Goal: Information Seeking & Learning: Learn about a topic

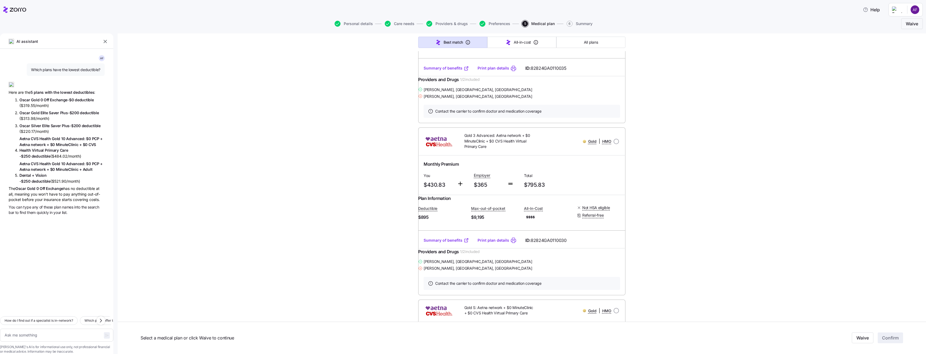
scroll to position [1727, 0]
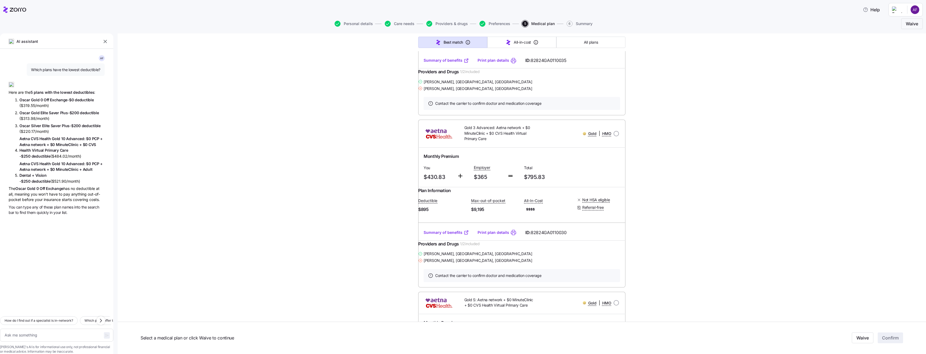
click at [454, 63] on link "Summary of benefits" at bounding box center [446, 60] width 45 height 5
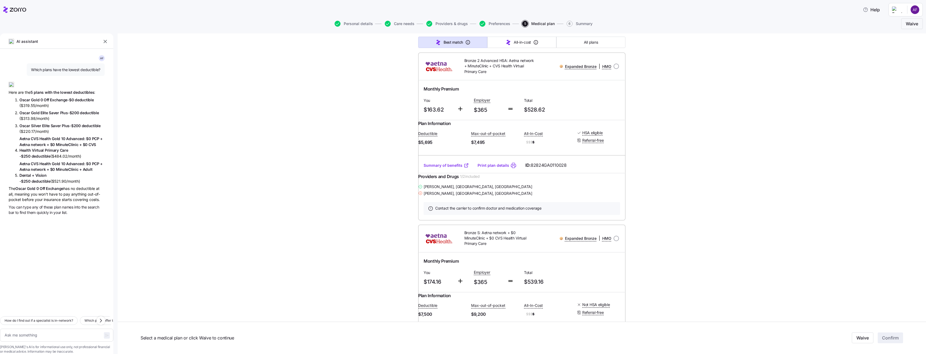
scroll to position [0, 0]
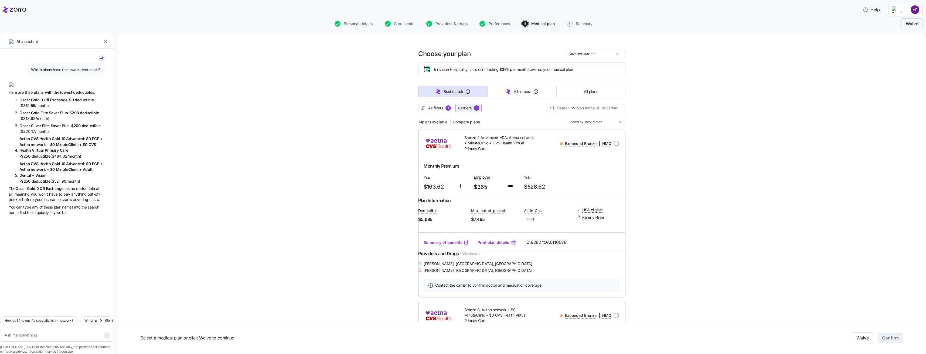
click at [464, 110] on span "Carriers" at bounding box center [465, 107] width 14 height 5
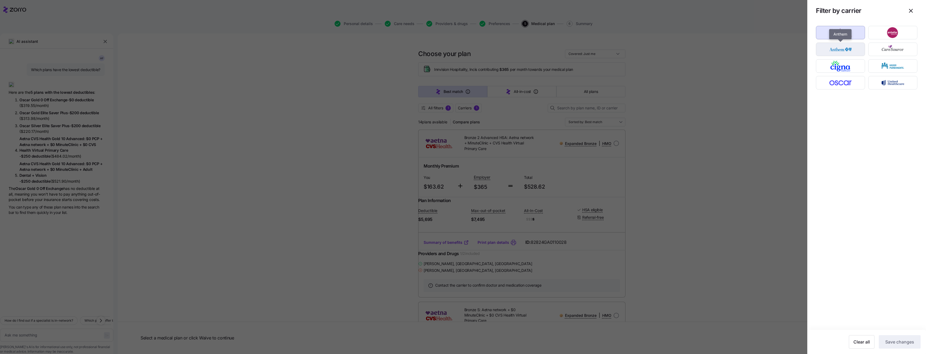
click at [855, 49] on img "button" at bounding box center [841, 49] width 40 height 11
click at [902, 339] on button "Save changes" at bounding box center [900, 342] width 42 height 13
type textarea "x"
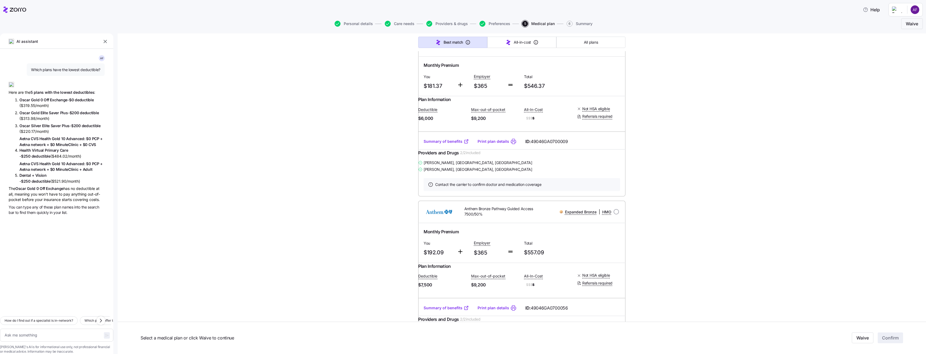
scroll to position [1314, 0]
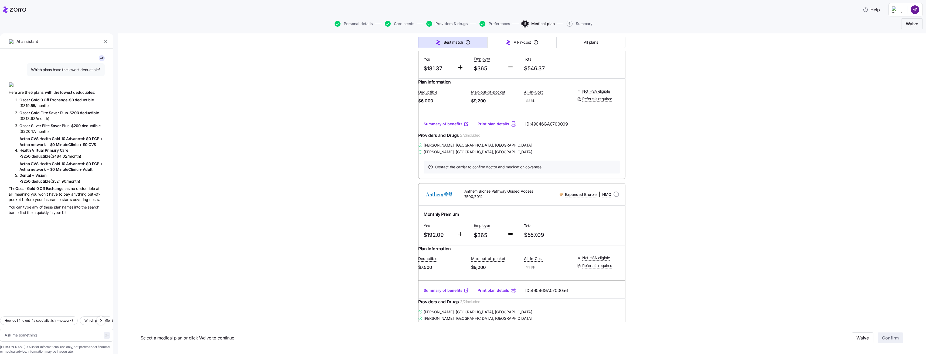
click at [453, 127] on link "Summary of benefits" at bounding box center [446, 123] width 45 height 5
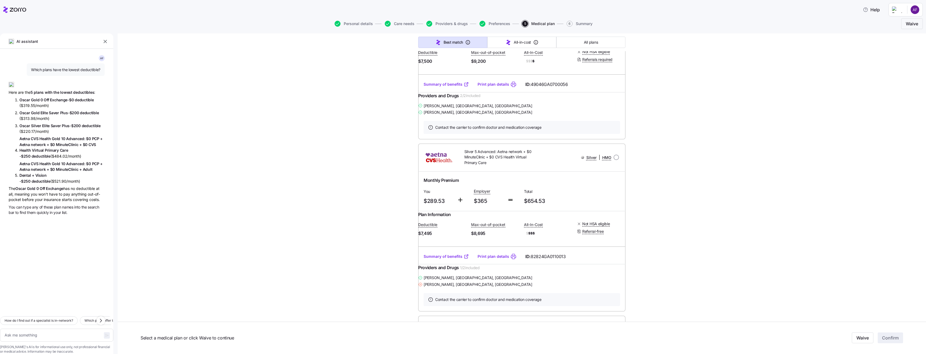
scroll to position [1529, 0]
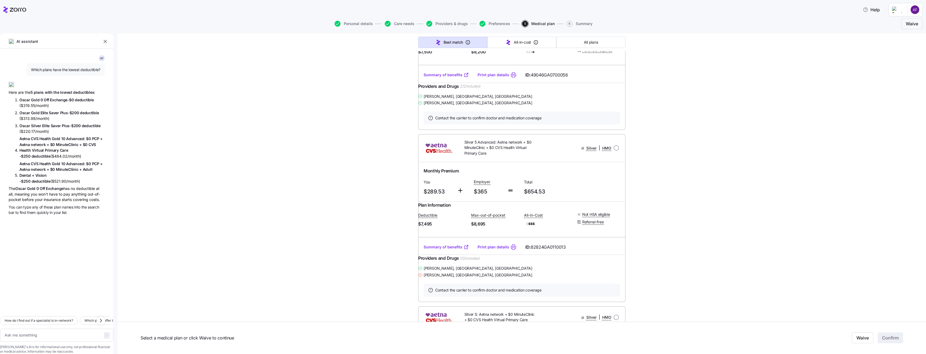
click at [446, 78] on link "Summary of benefits" at bounding box center [446, 74] width 45 height 5
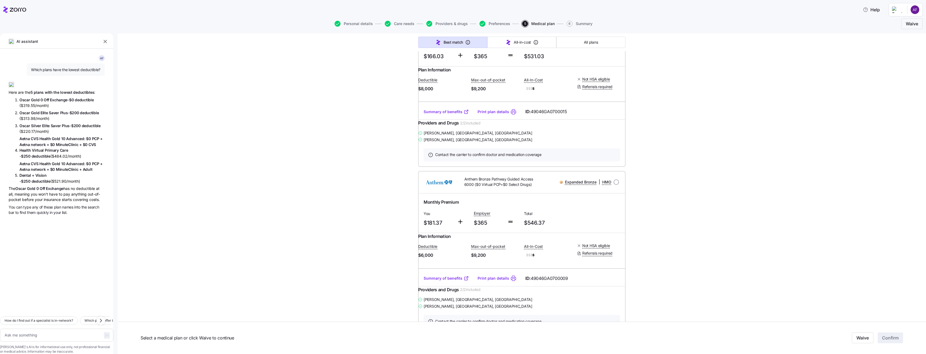
scroll to position [1152, 0]
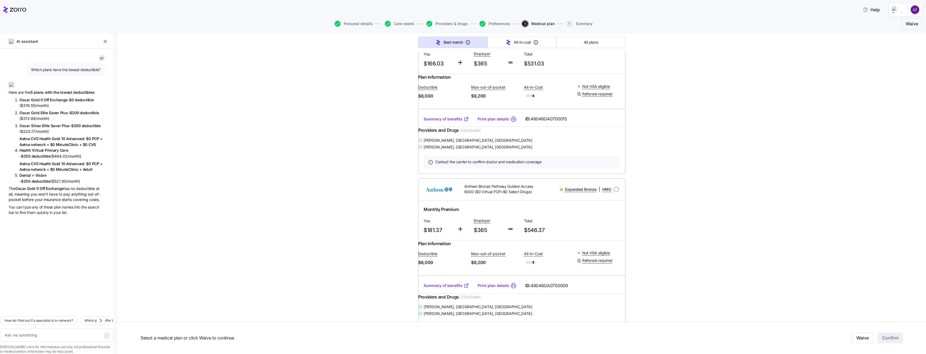
click at [451, 122] on link "Summary of benefits" at bounding box center [446, 119] width 45 height 5
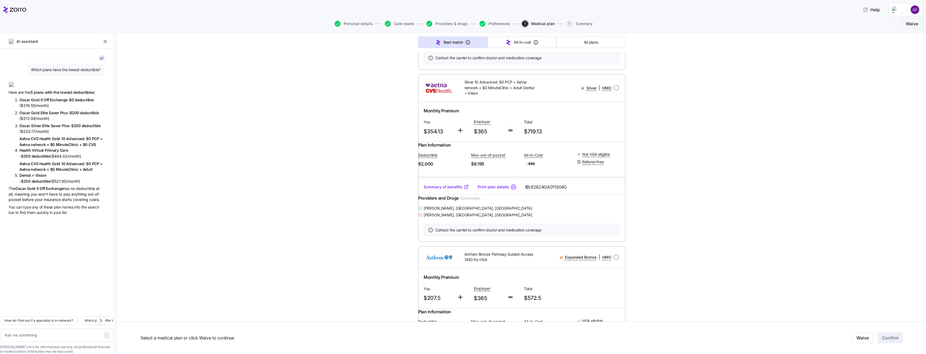
scroll to position [2096, 0]
click at [452, 17] on link "Summary of benefits" at bounding box center [446, 14] width 45 height 5
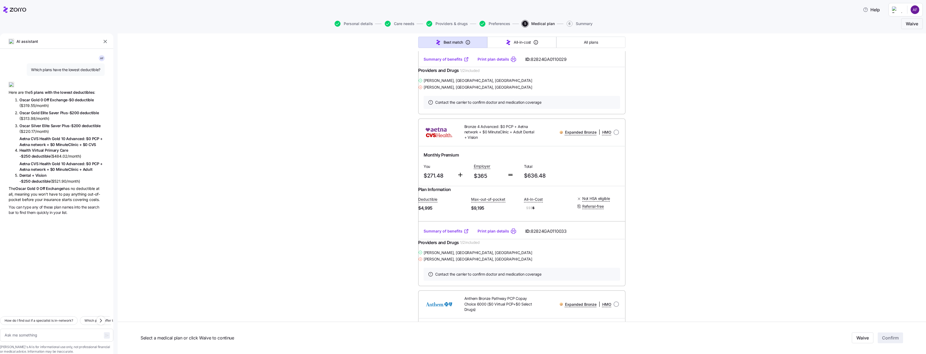
scroll to position [442, 0]
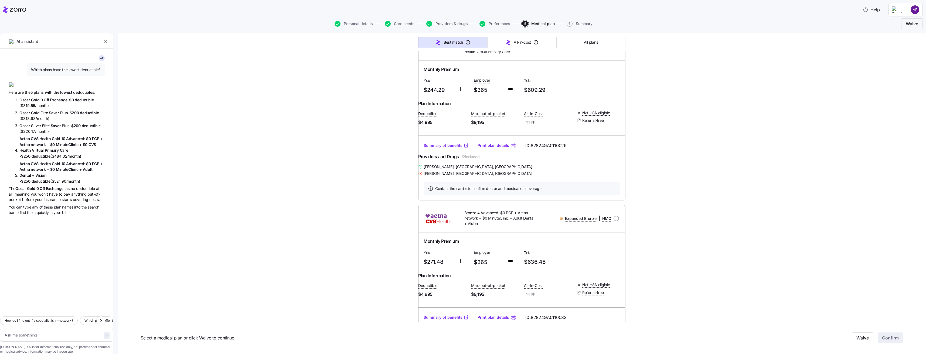
click at [105, 41] on icon "button" at bounding box center [105, 41] width 5 height 5
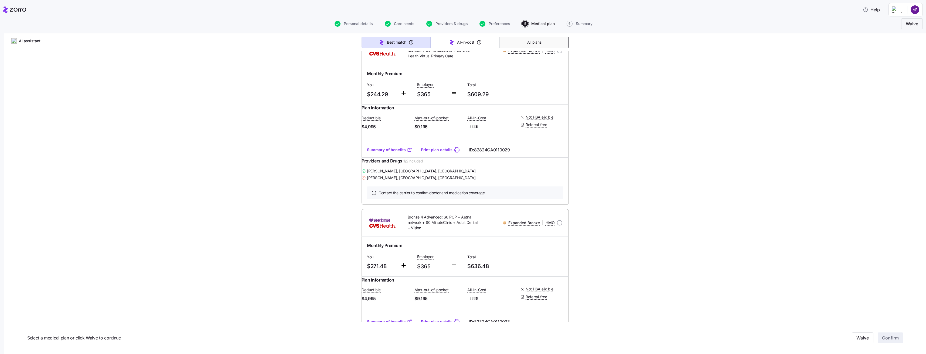
click at [518, 45] on button "All plans" at bounding box center [534, 42] width 69 height 11
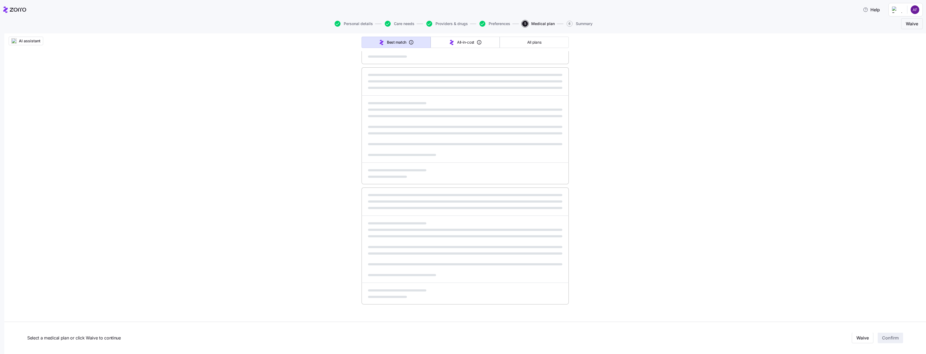
type input "Sorted by: Premium"
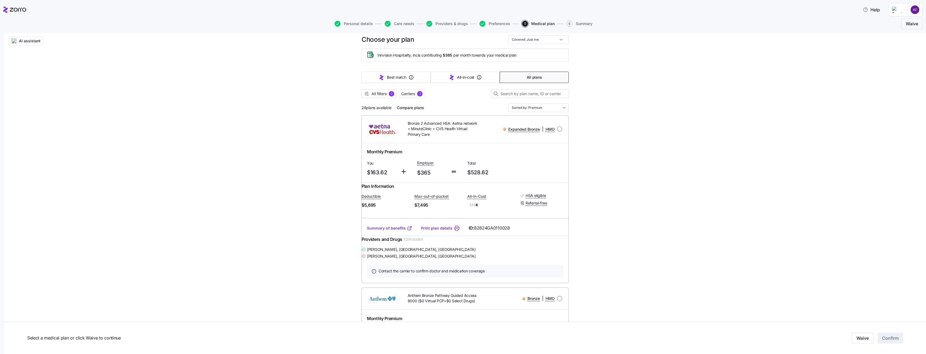
scroll to position [0, 0]
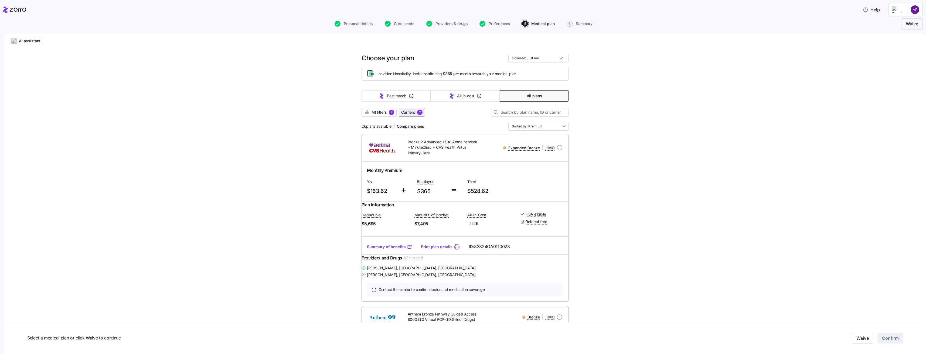
click at [407, 114] on span "Carriers" at bounding box center [408, 112] width 14 height 5
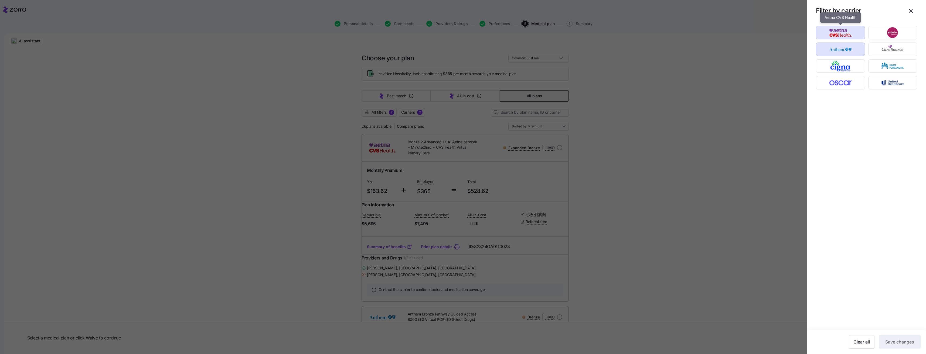
click at [840, 35] on img "button" at bounding box center [841, 32] width 40 height 11
click at [842, 47] on img "button" at bounding box center [841, 49] width 40 height 11
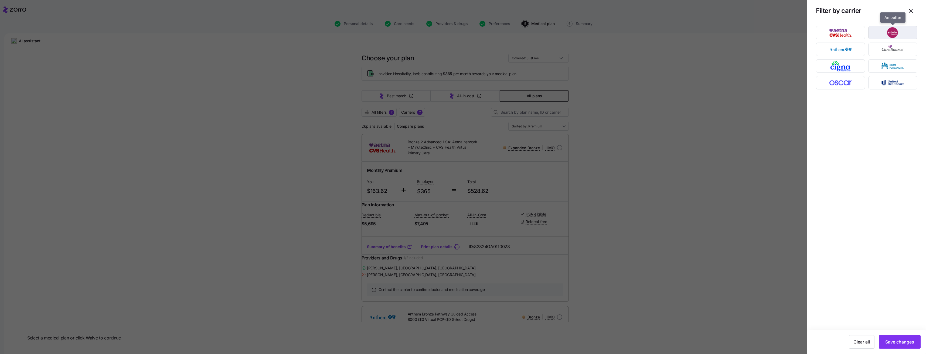
click at [891, 35] on img "button" at bounding box center [893, 32] width 40 height 11
click at [883, 341] on button "Save changes" at bounding box center [900, 342] width 42 height 13
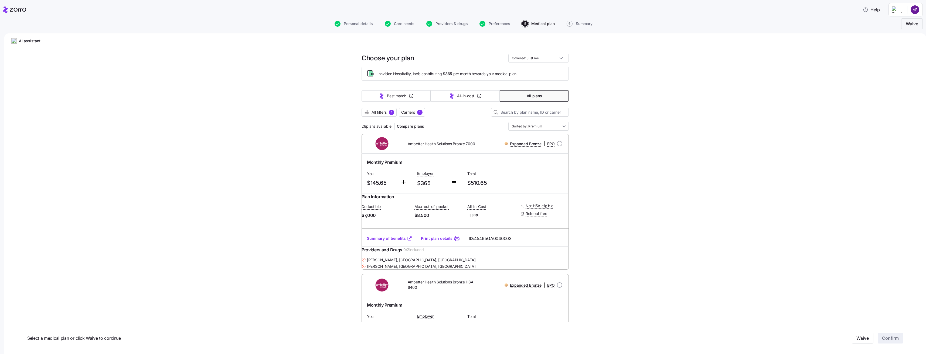
click at [412, 113] on span "Carriers" at bounding box center [408, 112] width 14 height 5
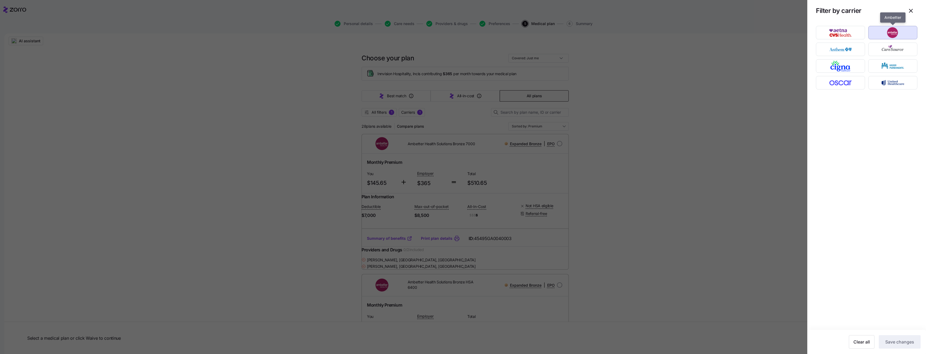
click at [878, 35] on img "button" at bounding box center [893, 32] width 40 height 11
click at [844, 35] on img "button" at bounding box center [841, 32] width 40 height 11
click at [905, 342] on span "Save changes" at bounding box center [899, 342] width 29 height 6
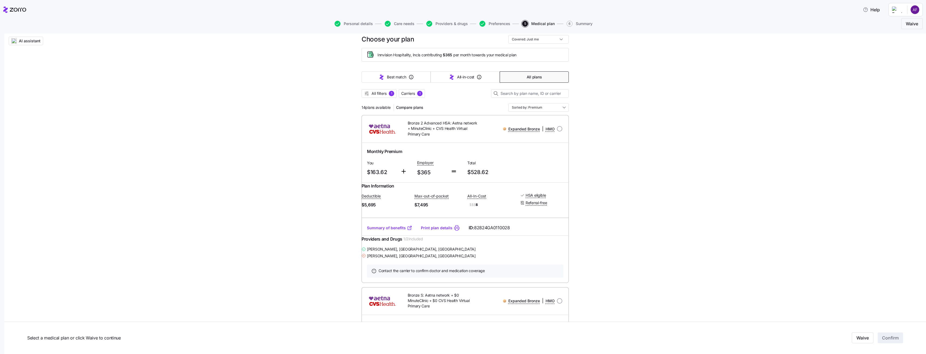
scroll to position [27, 0]
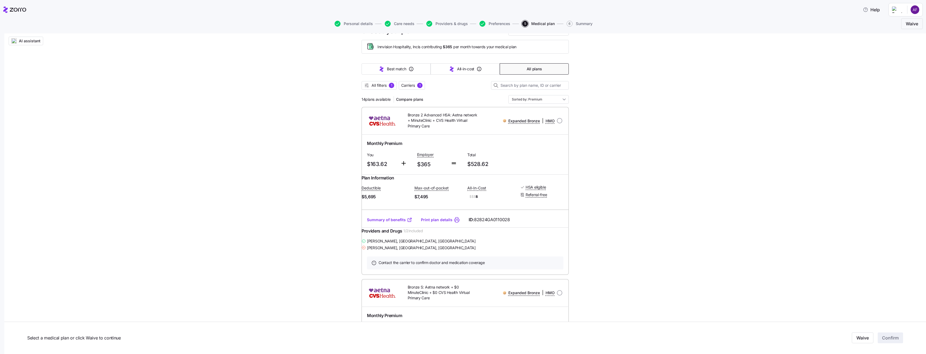
click at [398, 223] on link "Summary of benefits" at bounding box center [389, 219] width 45 height 5
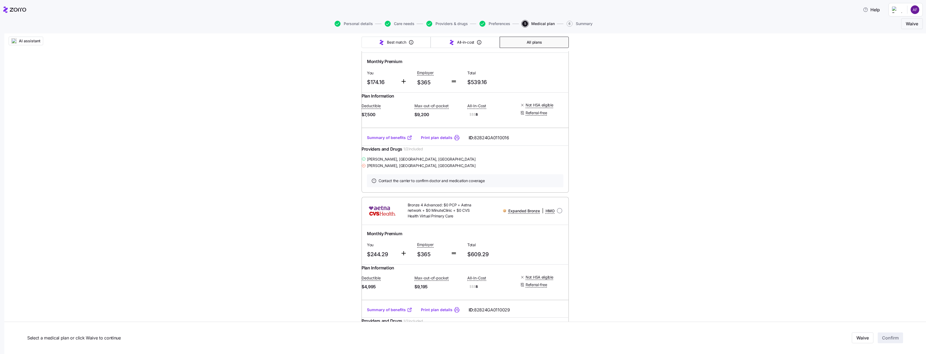
scroll to position [270, 0]
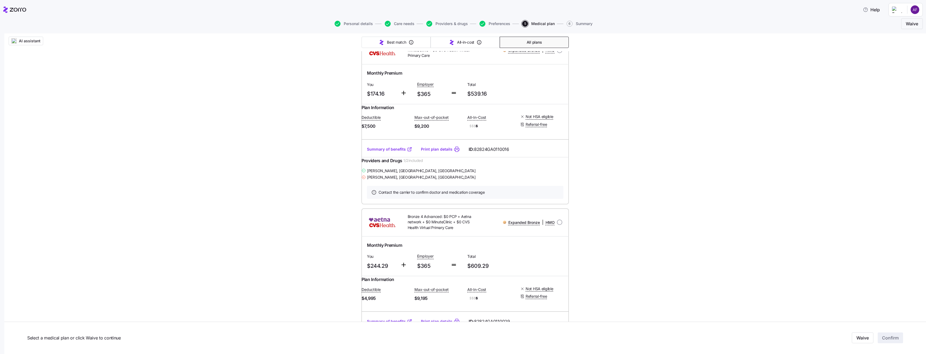
click at [394, 152] on link "Summary of benefits" at bounding box center [389, 149] width 45 height 5
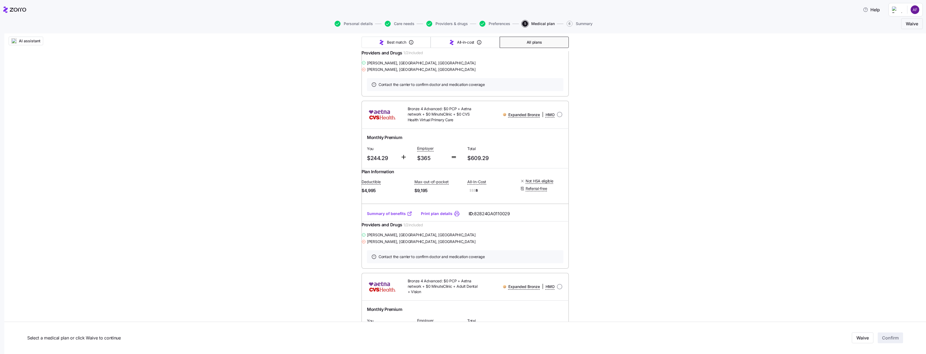
scroll to position [405, 0]
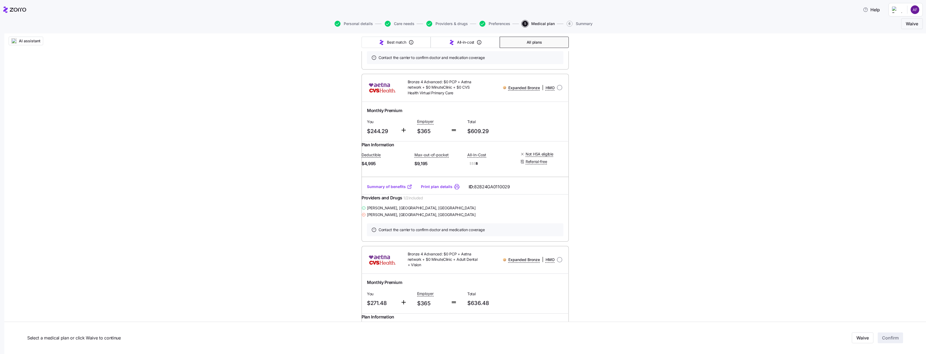
click at [391, 190] on link "Summary of benefits" at bounding box center [389, 186] width 45 height 5
click at [395, 190] on link "Summary of benefits" at bounding box center [389, 186] width 45 height 5
